Goal: Task Accomplishment & Management: Manage account settings

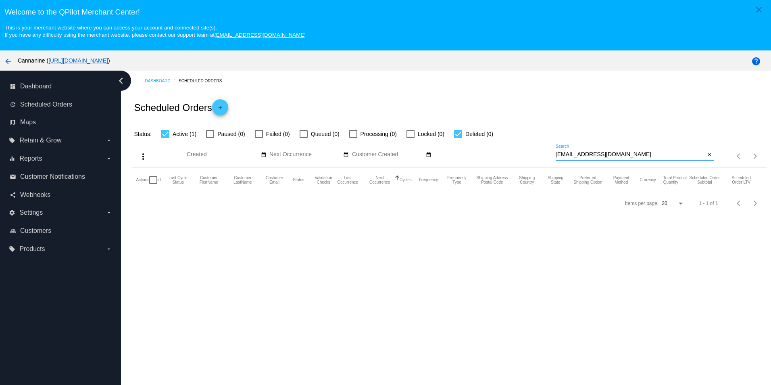
click at [637, 156] on input "[EMAIL_ADDRESS][DOMAIN_NAME]" at bounding box center [631, 154] width 150 height 6
paste input "[EMAIL_ADDRESS]"
type input "flowersbobby26@gmail.com"
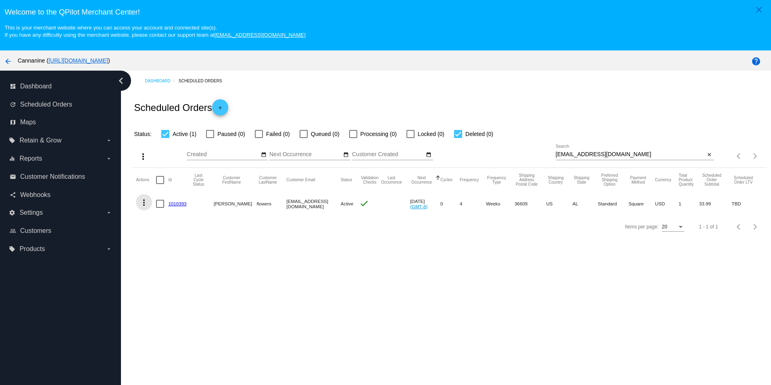
click at [141, 207] on mat-icon "more_vert" at bounding box center [144, 203] width 10 height 10
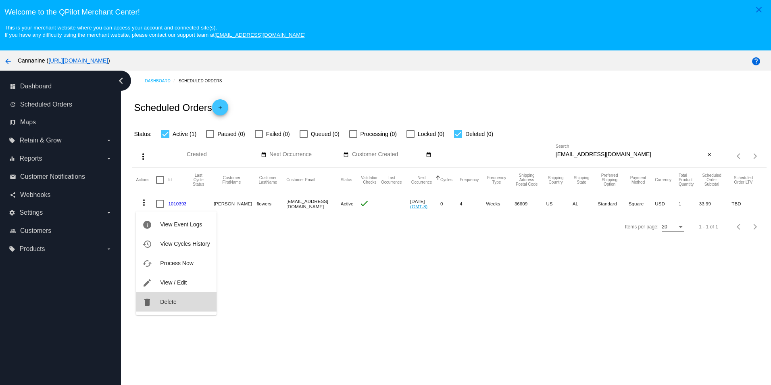
click at [179, 300] on button "delete Delete" at bounding box center [176, 301] width 80 height 19
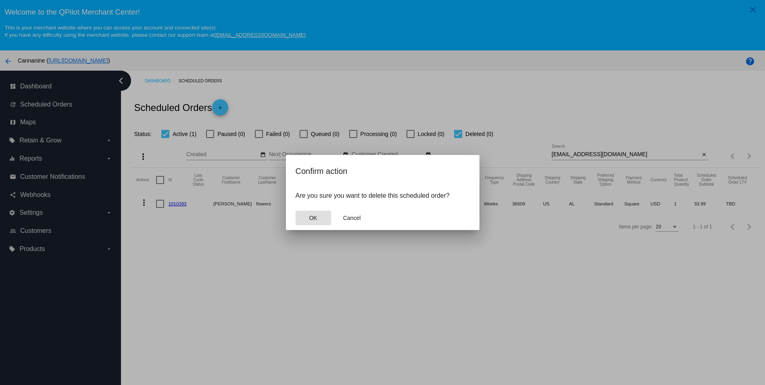
click at [311, 219] on span "OK" at bounding box center [313, 217] width 8 height 6
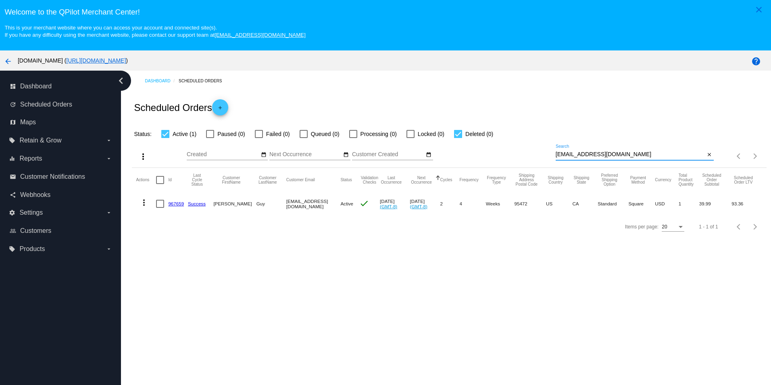
click at [142, 206] on mat-icon "more_vert" at bounding box center [144, 203] width 10 height 10
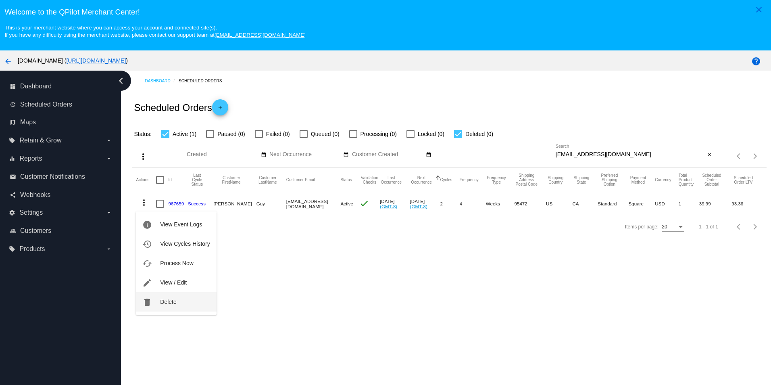
click at [171, 302] on span "Delete" at bounding box center [168, 301] width 16 height 6
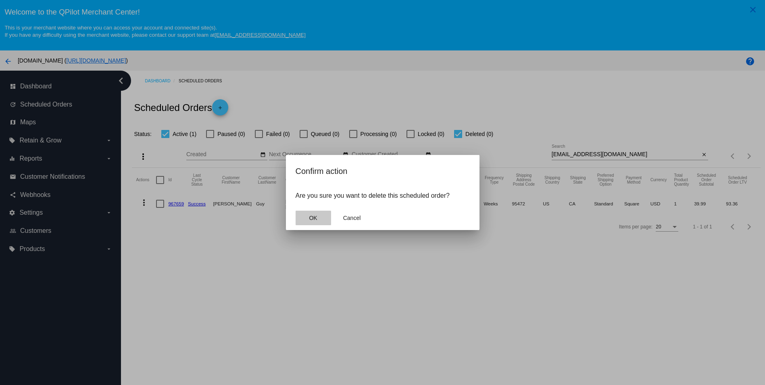
click at [313, 218] on span "OK" at bounding box center [313, 217] width 8 height 6
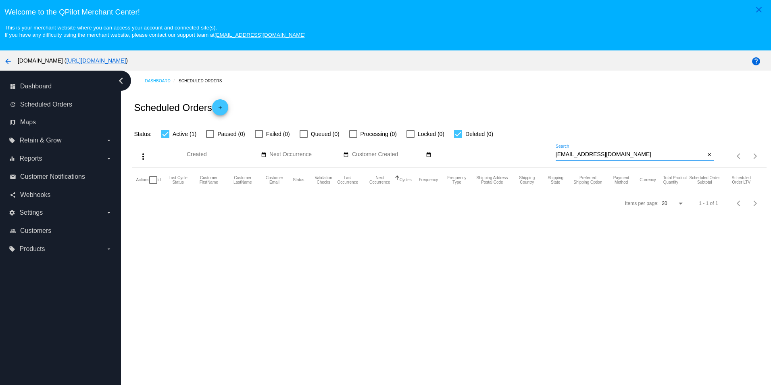
click at [649, 158] on input "[EMAIL_ADDRESS][DOMAIN_NAME]" at bounding box center [631, 154] width 150 height 6
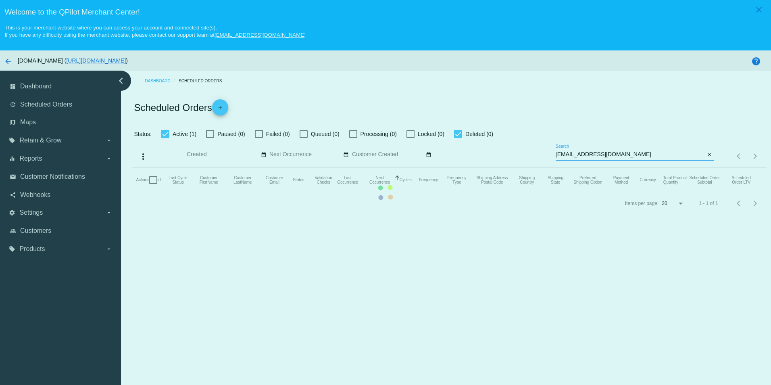
type input "[EMAIL_ADDRESS][DOMAIN_NAME]"
